Goal: Task Accomplishment & Management: Use online tool/utility

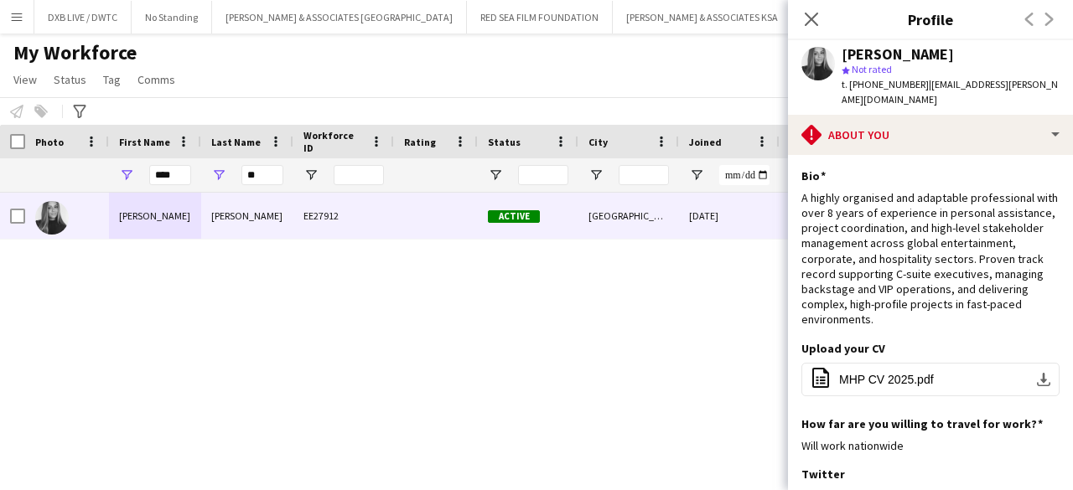
click at [818, 21] on icon "Close pop-in" at bounding box center [811, 19] width 13 height 13
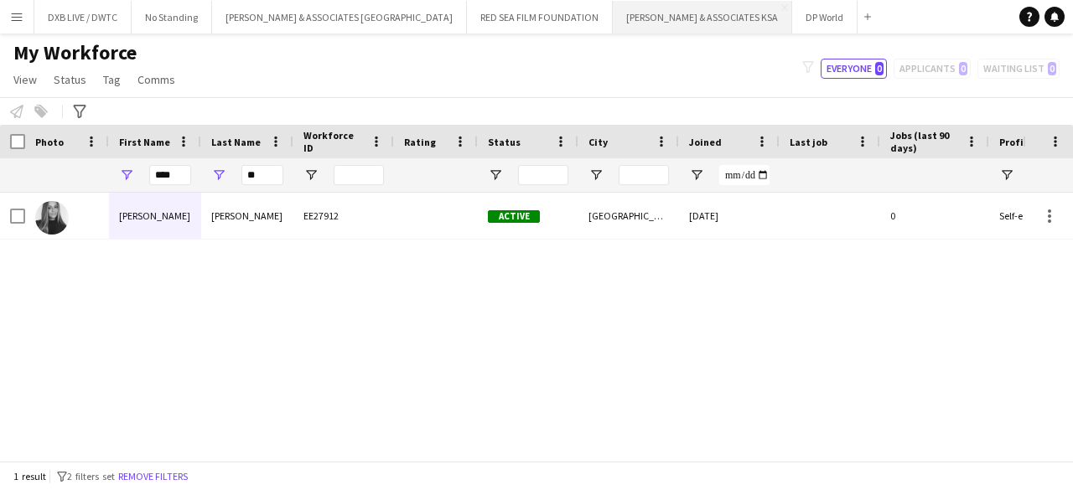
click at [613, 9] on button "[PERSON_NAME] & ASSOCIATES KSA Close" at bounding box center [702, 17] width 179 height 33
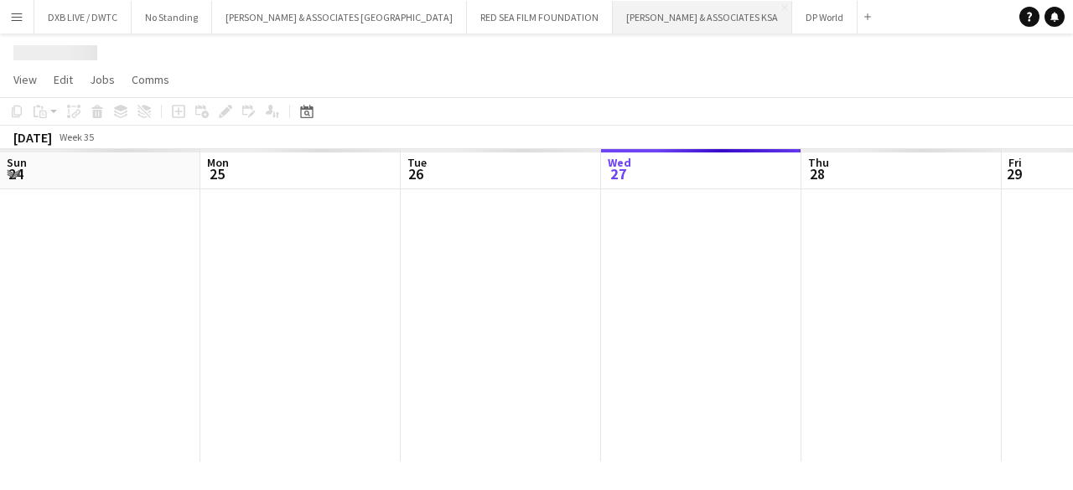
scroll to position [0, 401]
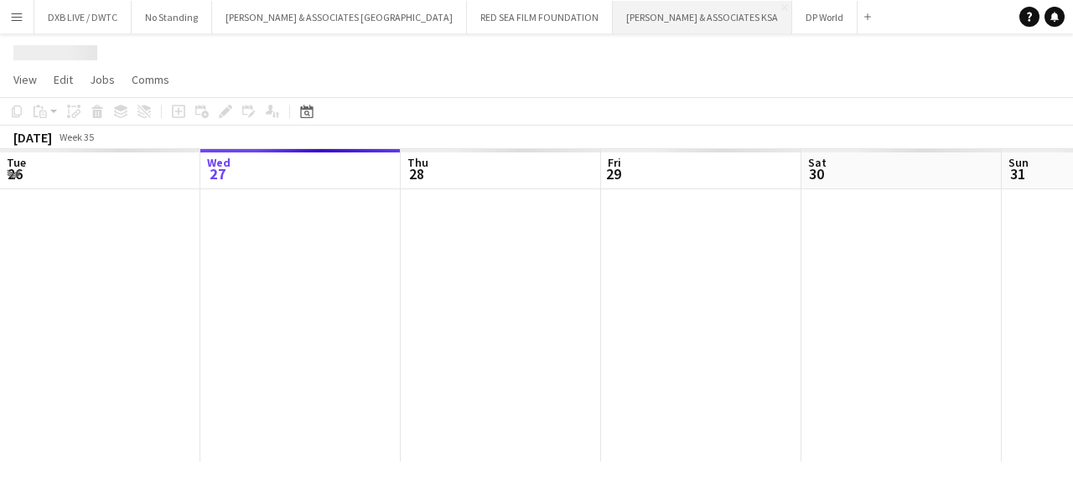
click at [613, 9] on button "[PERSON_NAME] & ASSOCIATES KSA Close" at bounding box center [702, 17] width 179 height 33
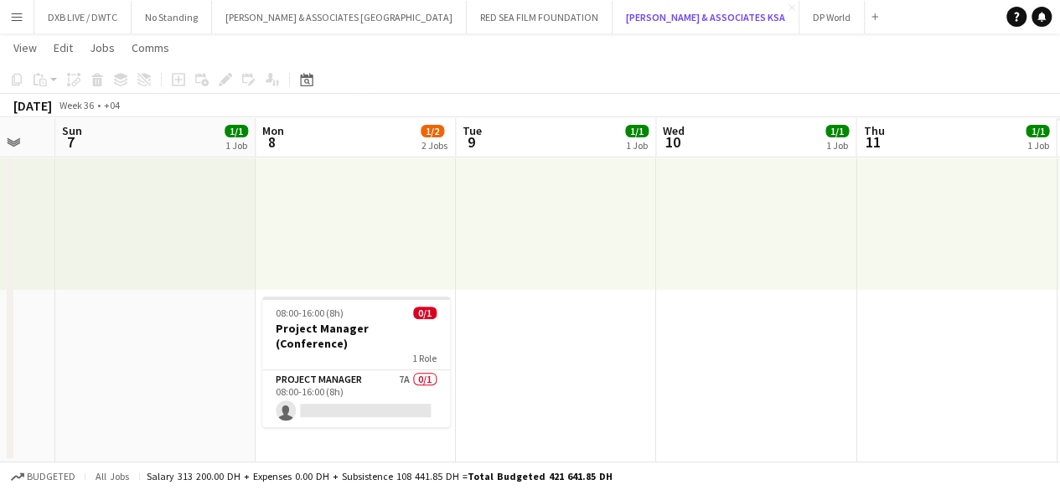
scroll to position [0, 437]
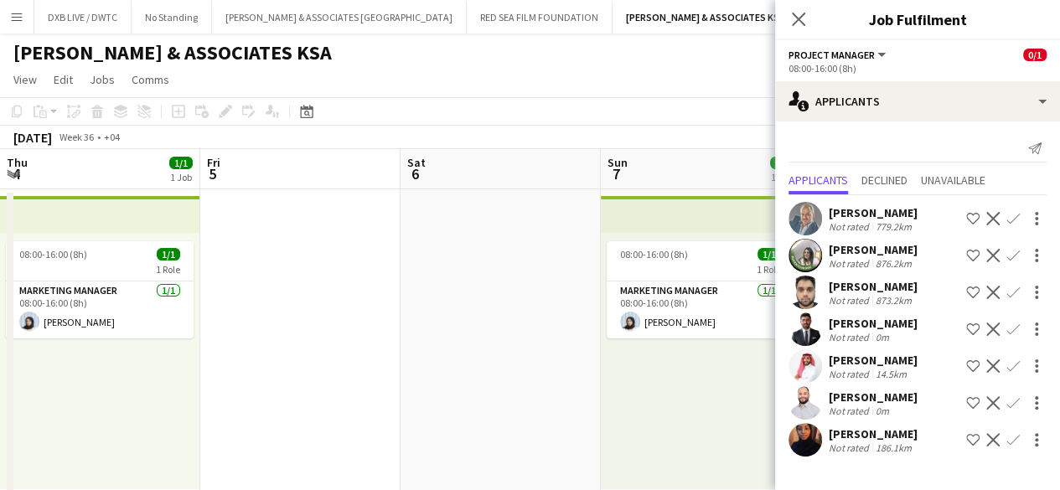
scroll to position [0, 511]
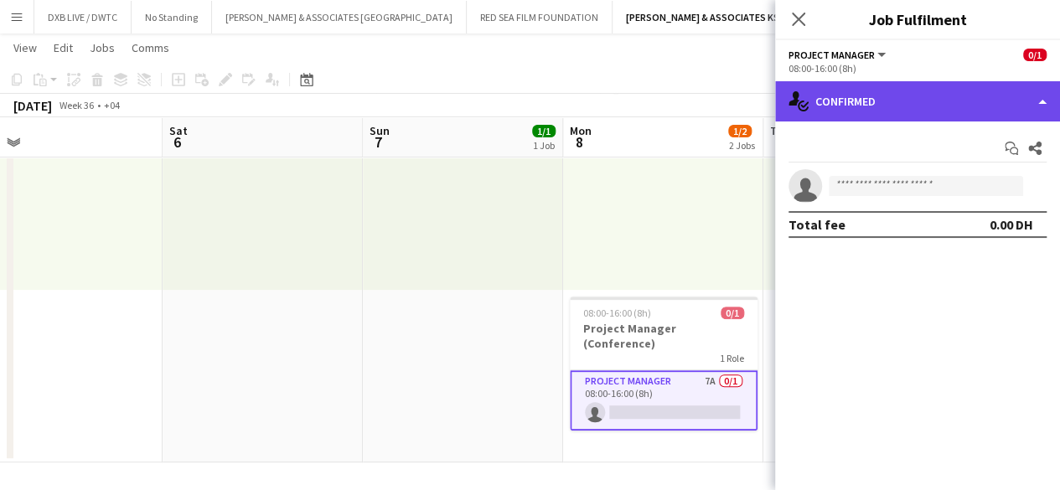
click at [832, 112] on div "single-neutral-actions-check-2 Confirmed" at bounding box center [917, 101] width 285 height 40
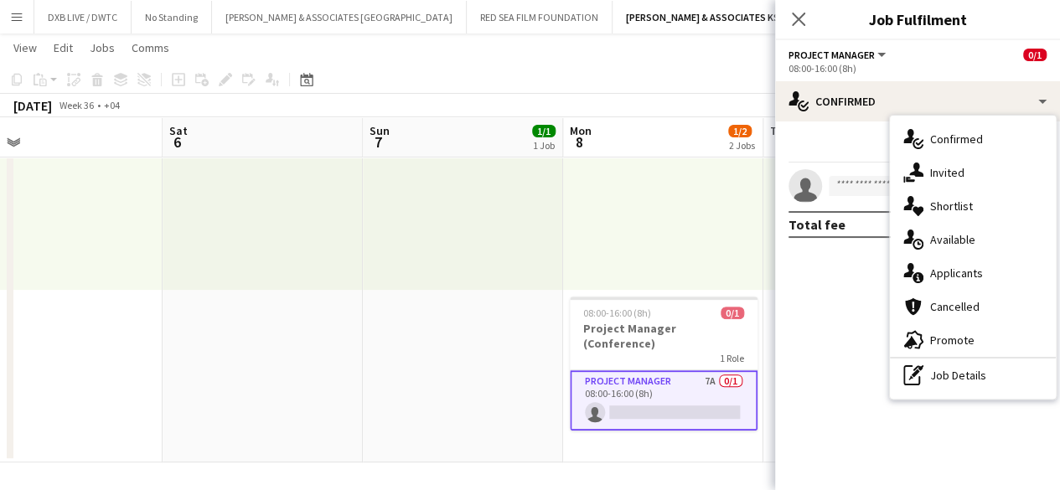
click at [924, 264] on div "single-neutral-actions-information Applicants" at bounding box center [973, 273] width 166 height 34
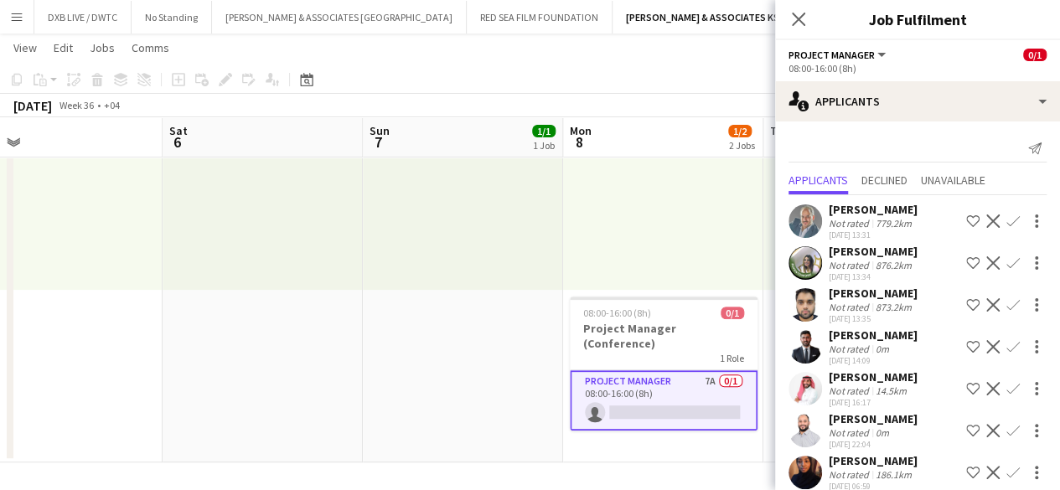
click at [886, 220] on div "779.2km" at bounding box center [893, 223] width 43 height 13
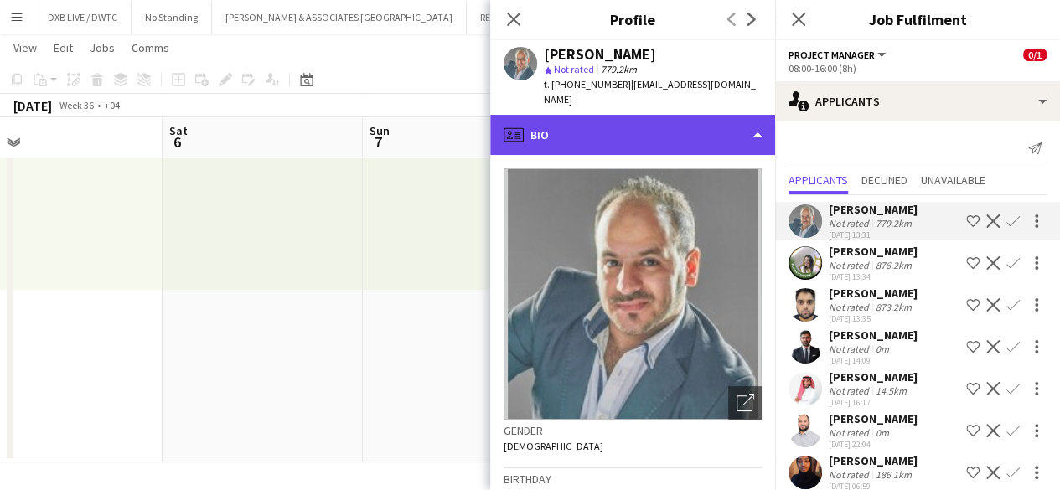
click at [735, 121] on div "profile Bio" at bounding box center [632, 135] width 285 height 40
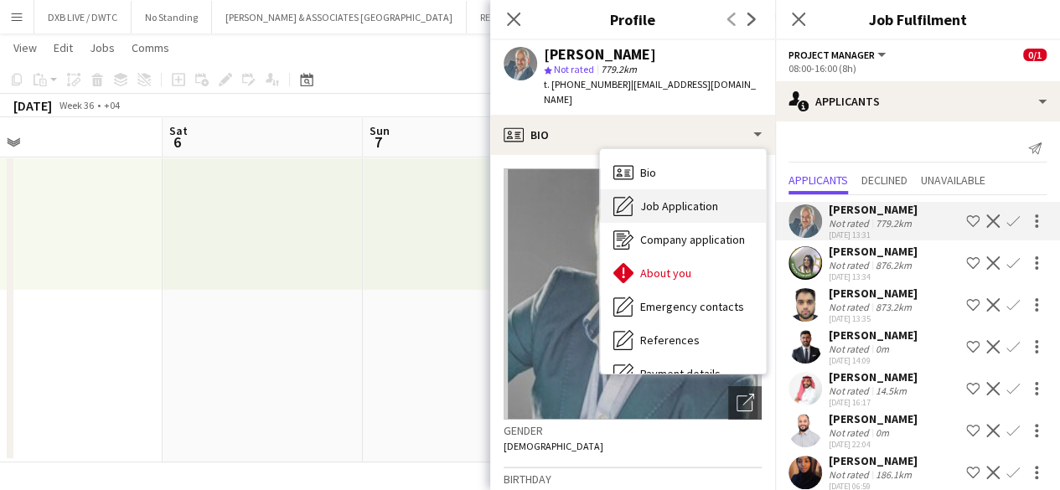
click at [698, 199] on span "Job Application" at bounding box center [679, 206] width 78 height 15
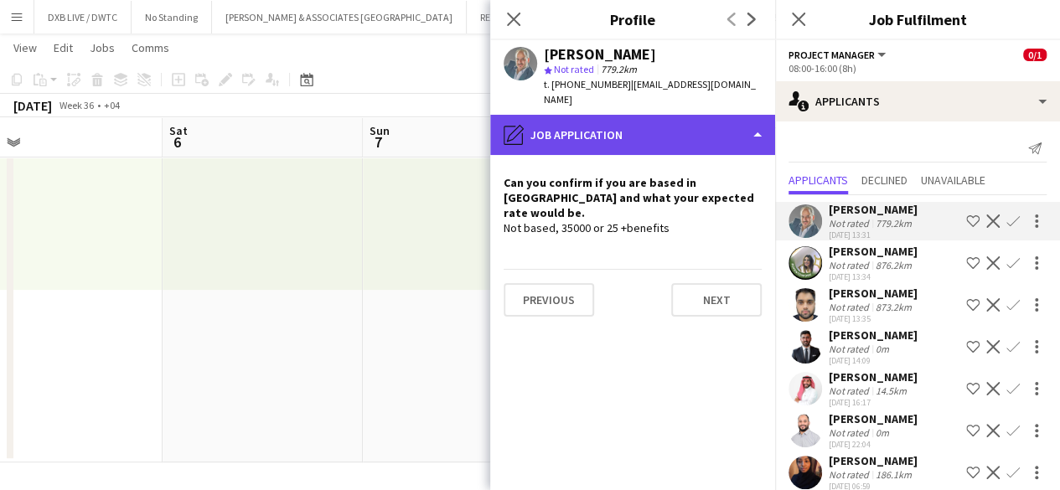
click at [565, 127] on div "pencil4 Job Application" at bounding box center [632, 135] width 285 height 40
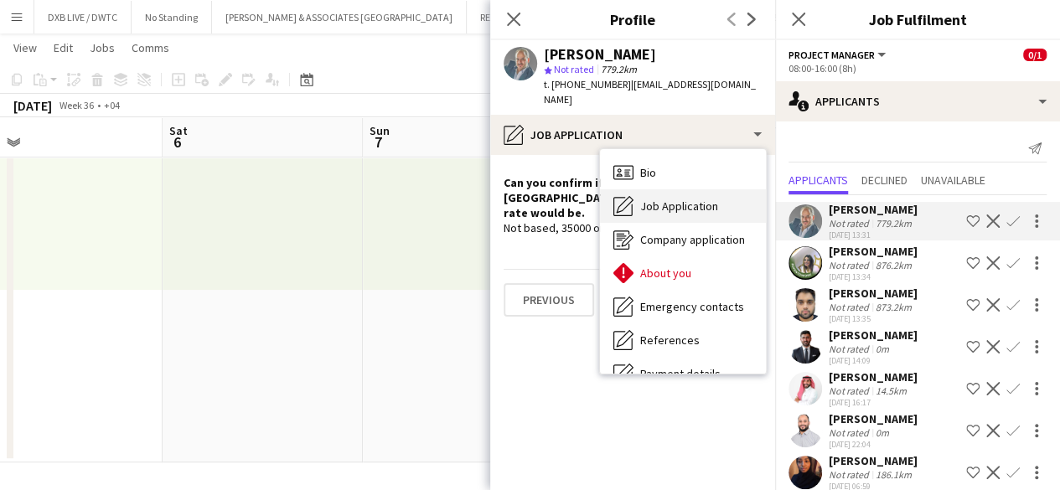
click at [643, 198] on div "Job Application Job Application" at bounding box center [683, 206] width 166 height 34
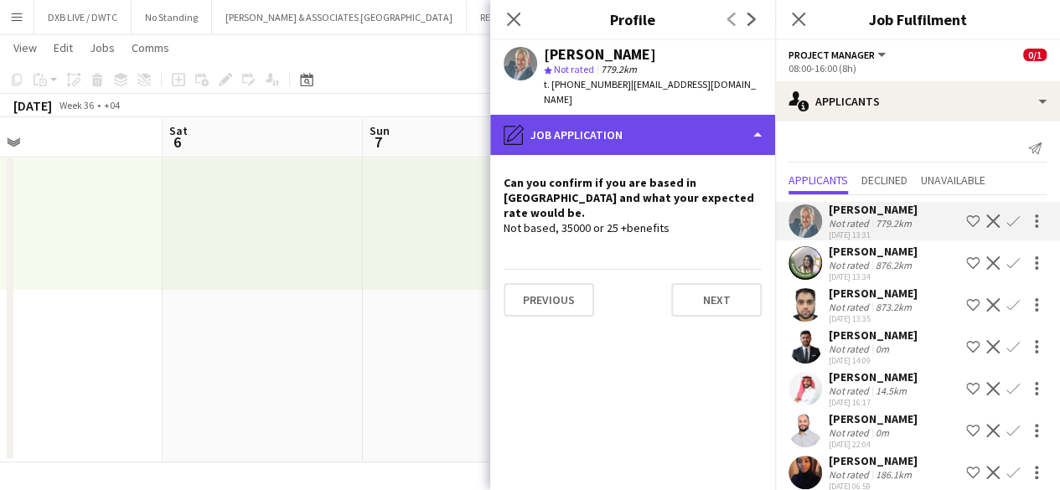
click at [644, 133] on div "pencil4 Job Application" at bounding box center [632, 135] width 285 height 40
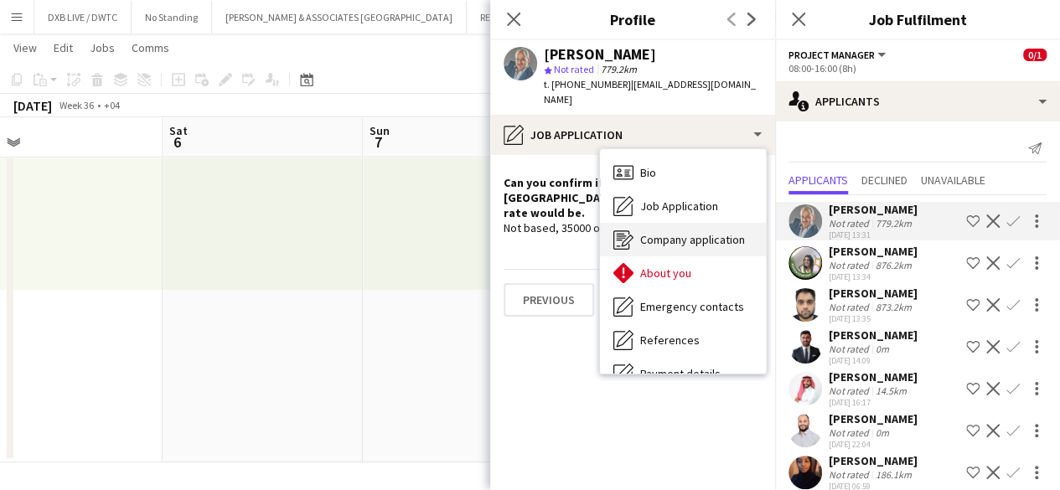
click at [672, 223] on div "Company application Company application" at bounding box center [683, 240] width 166 height 34
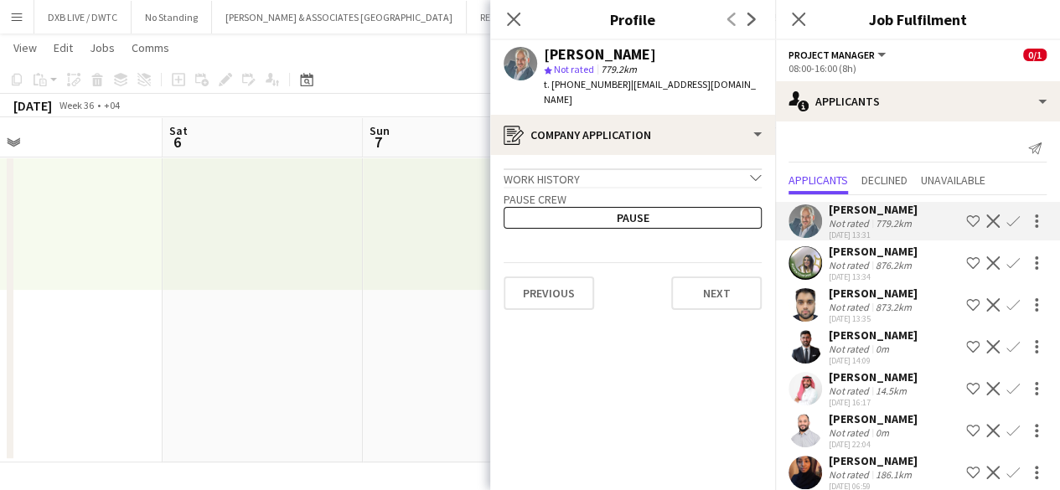
click at [650, 170] on div "Work history chevron-down" at bounding box center [633, 177] width 258 height 18
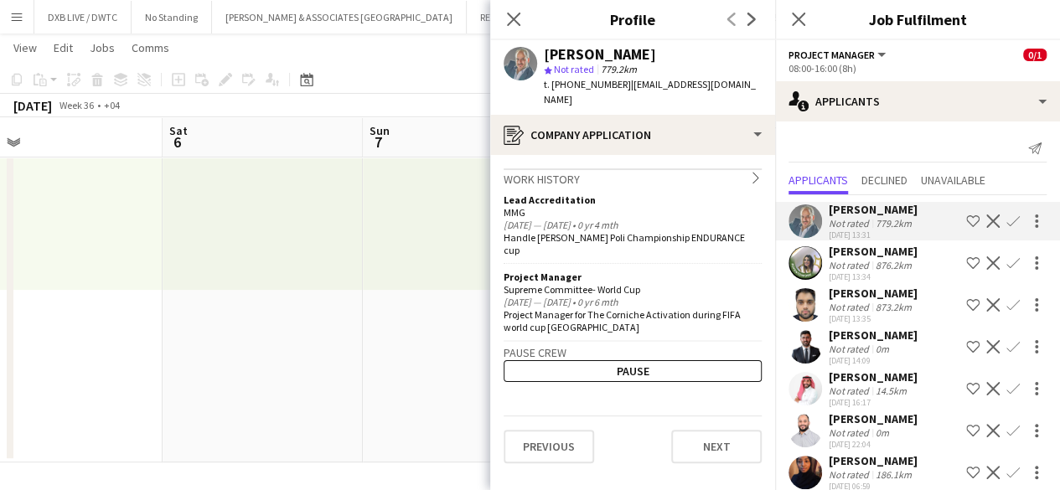
click at [650, 170] on div "Work history chevron-right" at bounding box center [633, 177] width 258 height 18
